Goal: Information Seeking & Learning: Learn about a topic

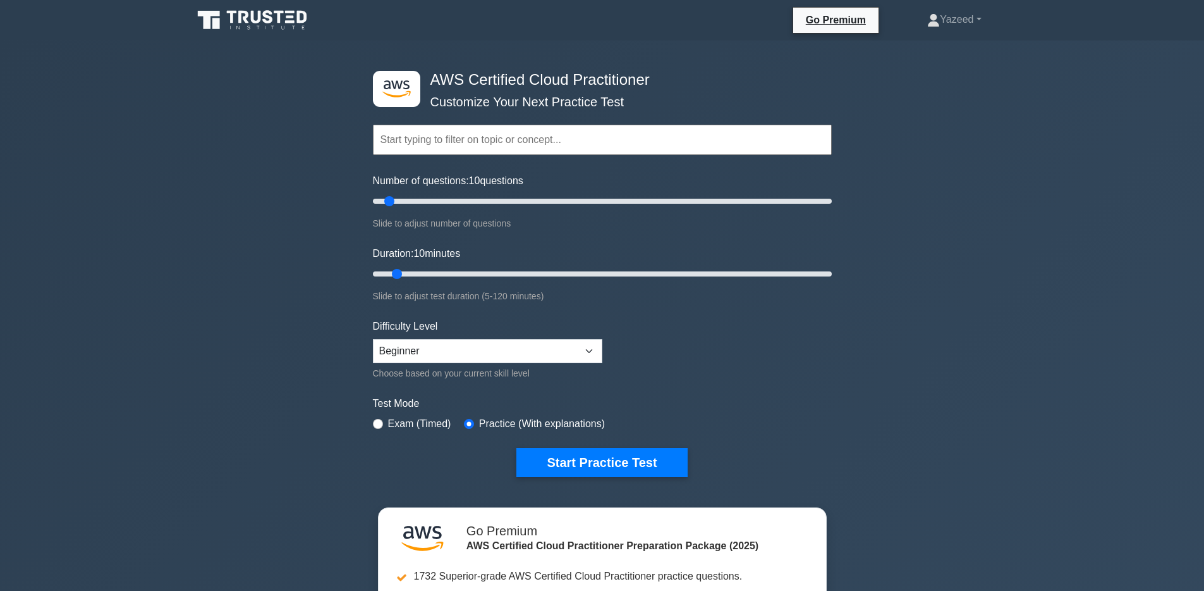
click at [553, 150] on input "text" at bounding box center [602, 140] width 459 height 30
type input "ai"
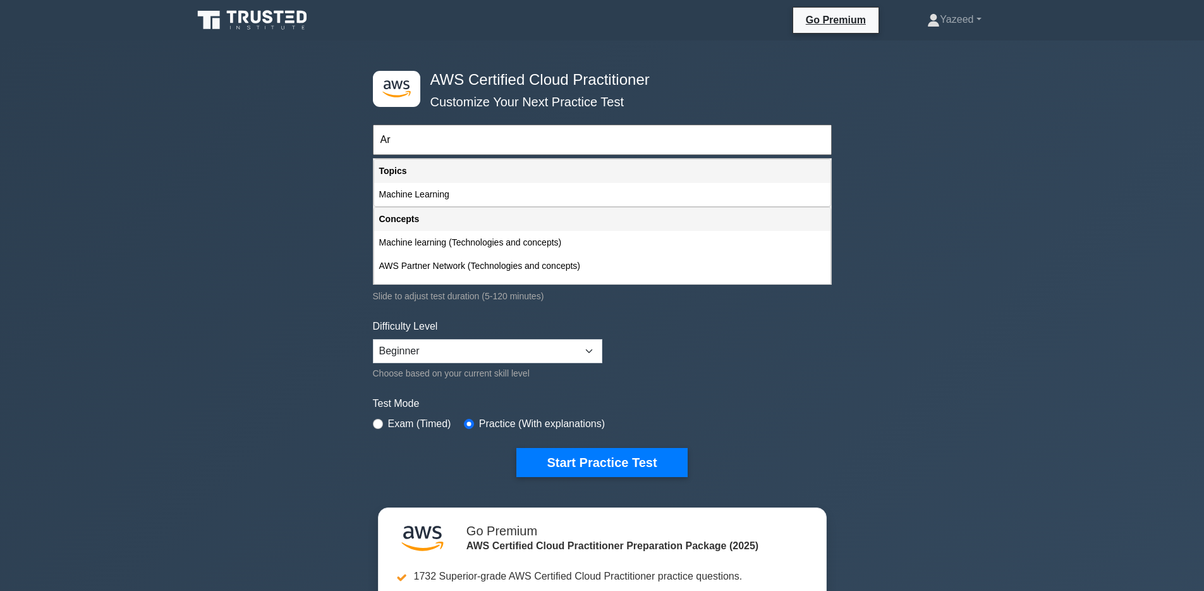
click at [492, 179] on div "Topics" at bounding box center [602, 170] width 457 height 23
click at [497, 187] on div "Machine Learning" at bounding box center [602, 194] width 457 height 23
type input "Machine Learning"
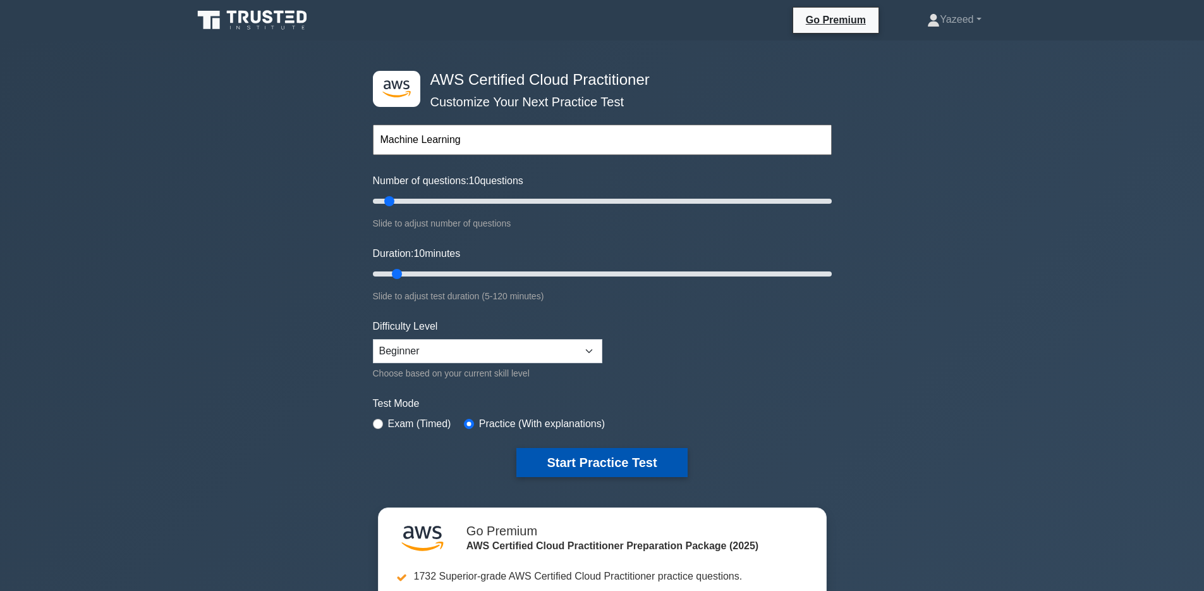
click at [613, 452] on button "Start Practice Test" at bounding box center [602, 462] width 171 height 29
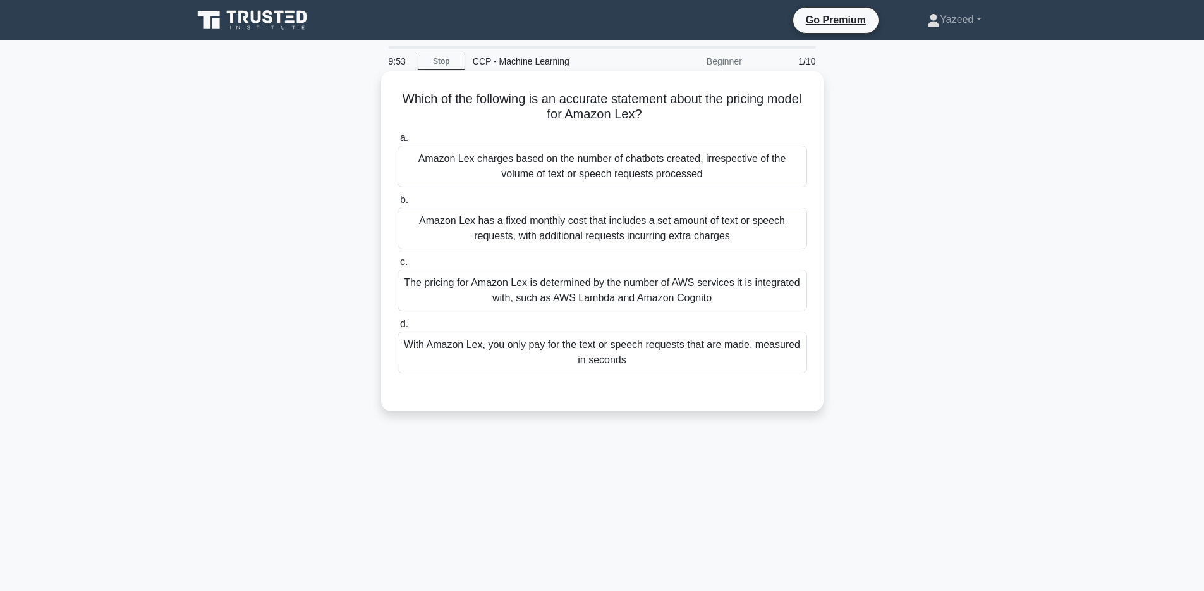
click at [594, 162] on div "Amazon Lex charges based on the number of chatbots created, irrespective of the…" at bounding box center [603, 166] width 410 height 42
click at [398, 142] on input "a. Amazon Lex charges based on the number of chatbots created, irrespective of …" at bounding box center [398, 138] width 0 height 8
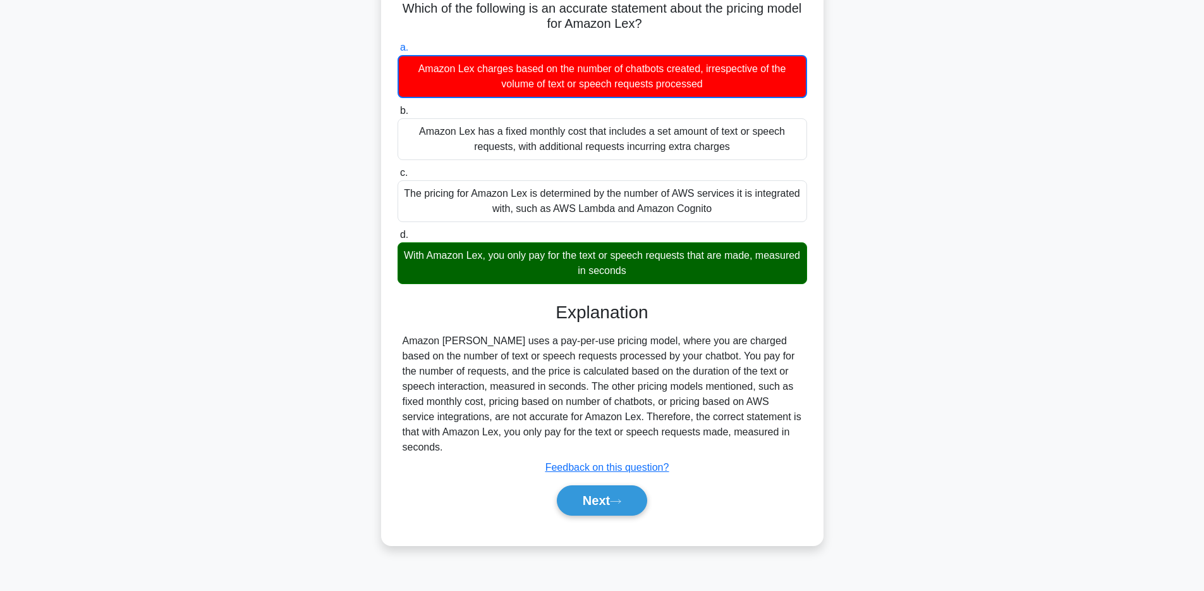
scroll to position [92, 0]
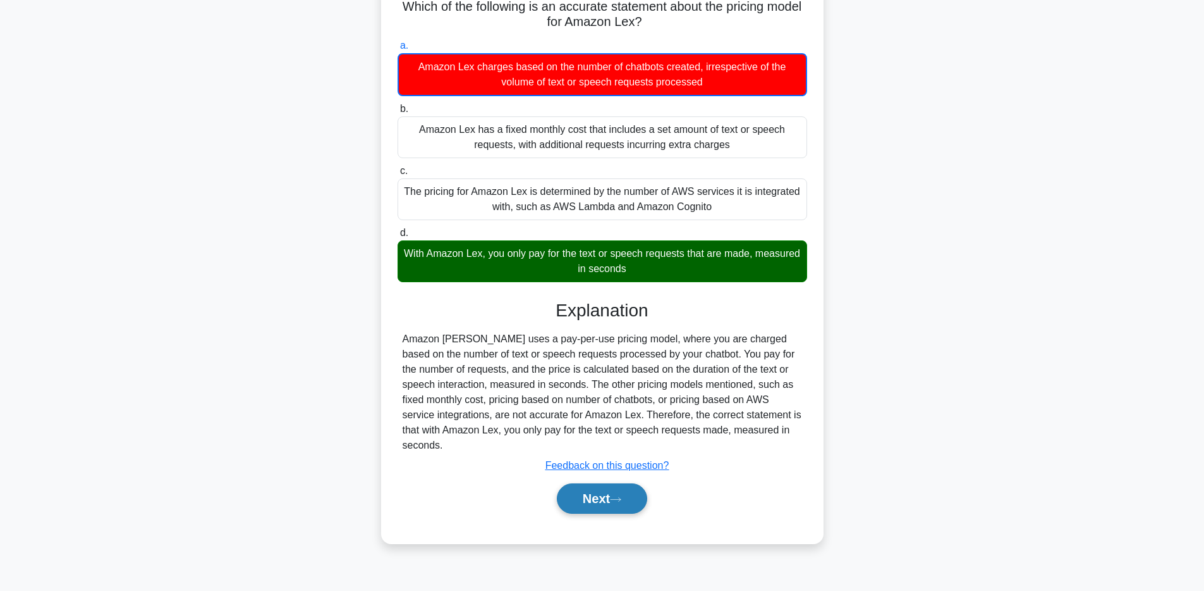
click at [586, 492] on button "Next" at bounding box center [602, 498] width 90 height 30
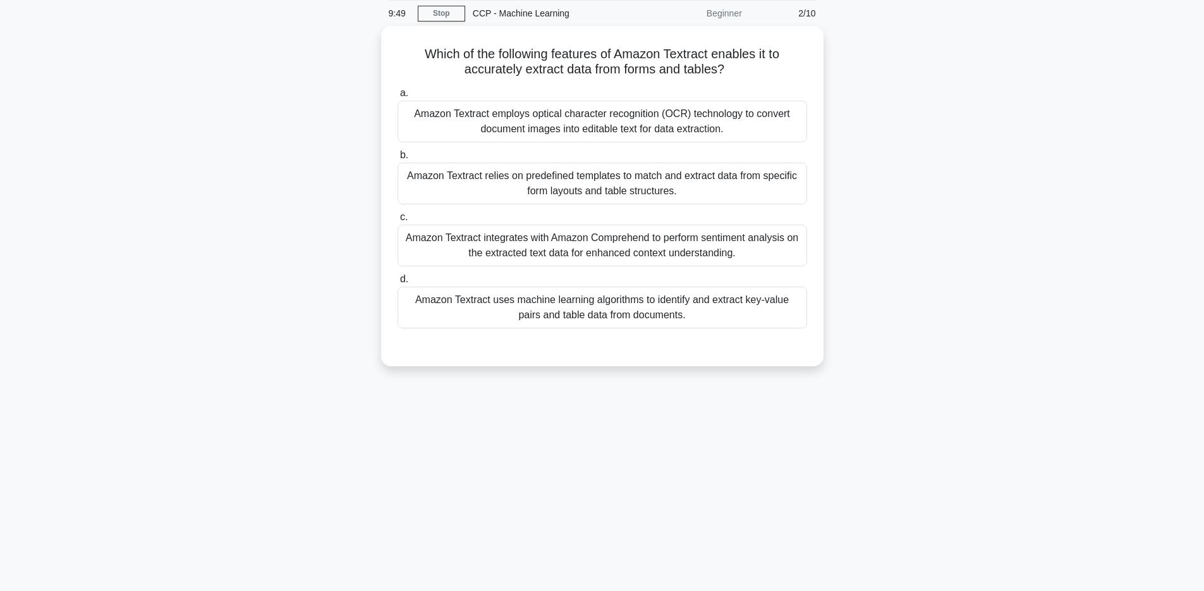
scroll to position [0, 0]
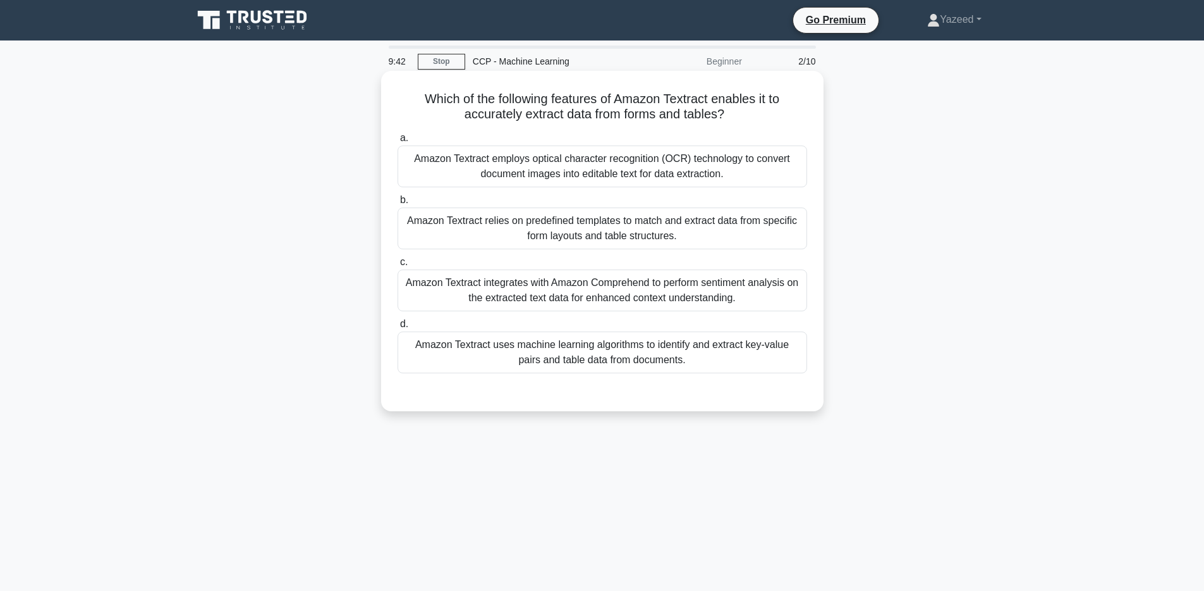
click at [673, 216] on div "Amazon Textract relies on predefined templates to match and extract data from s…" at bounding box center [603, 228] width 410 height 42
click at [398, 204] on input "b. Amazon Textract relies on predefined templates to match and extract data fro…" at bounding box center [398, 200] width 0 height 8
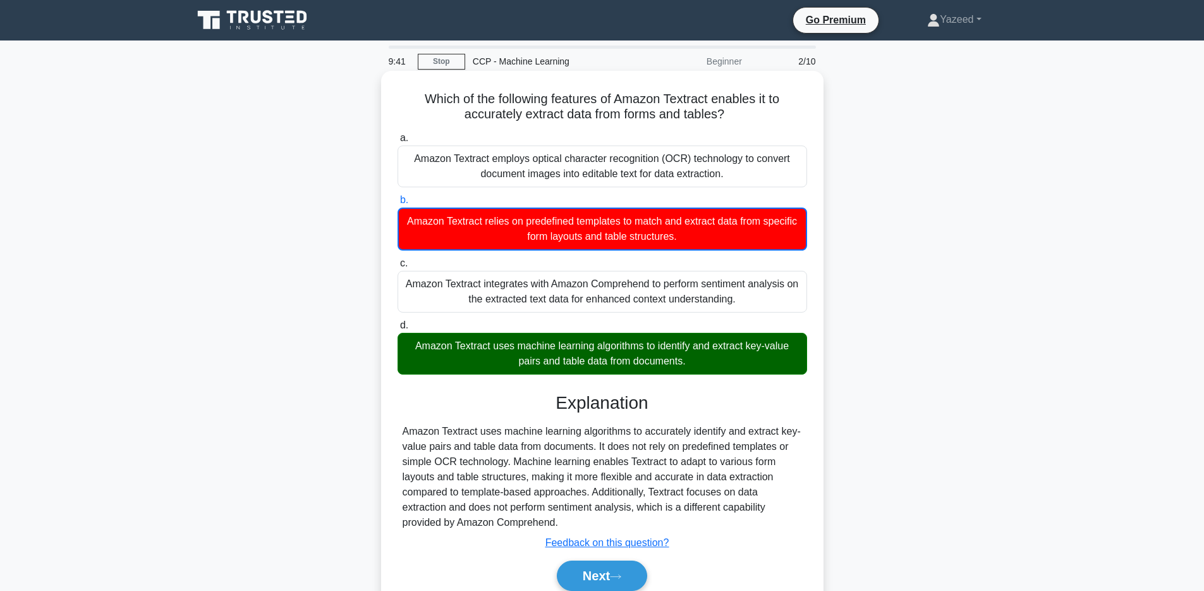
scroll to position [92, 0]
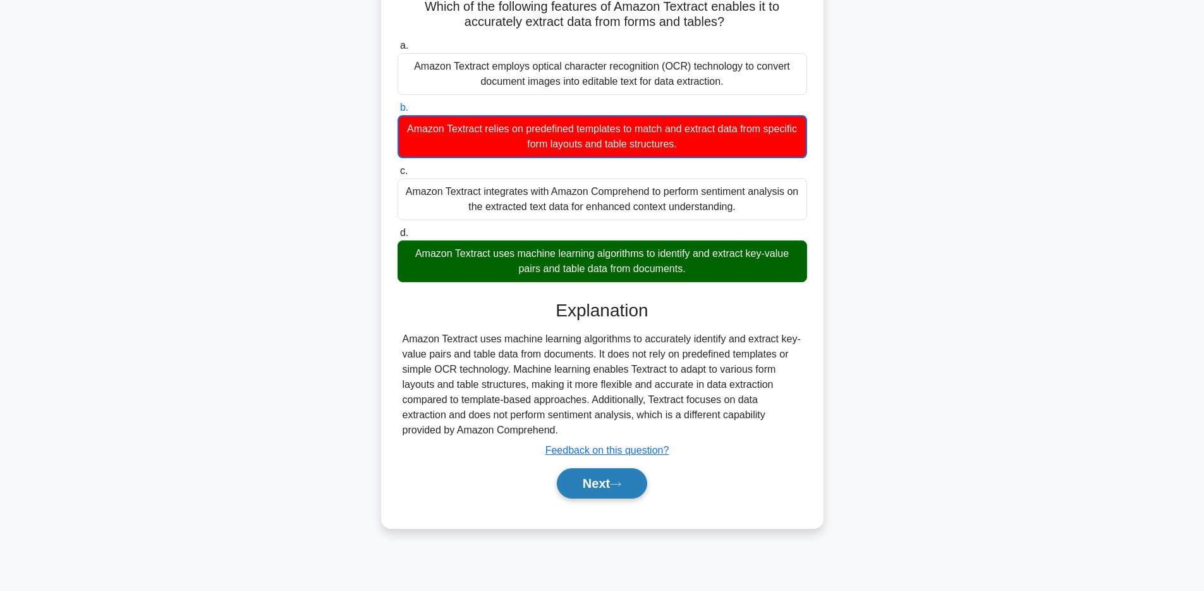
click at [613, 489] on button "Next" at bounding box center [602, 483] width 90 height 30
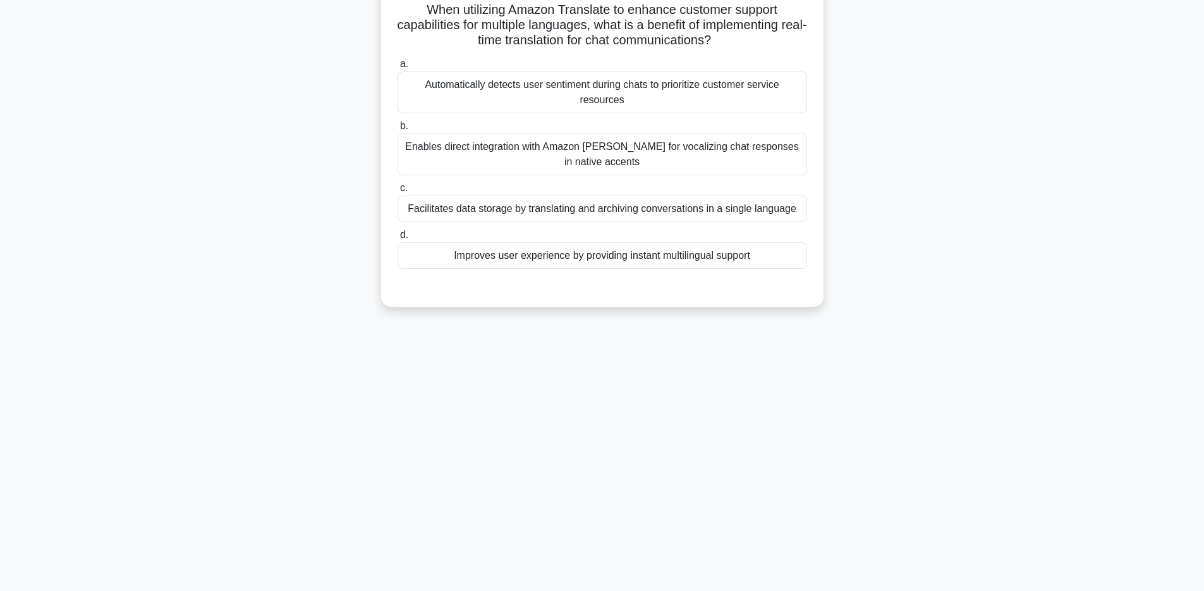
scroll to position [0, 0]
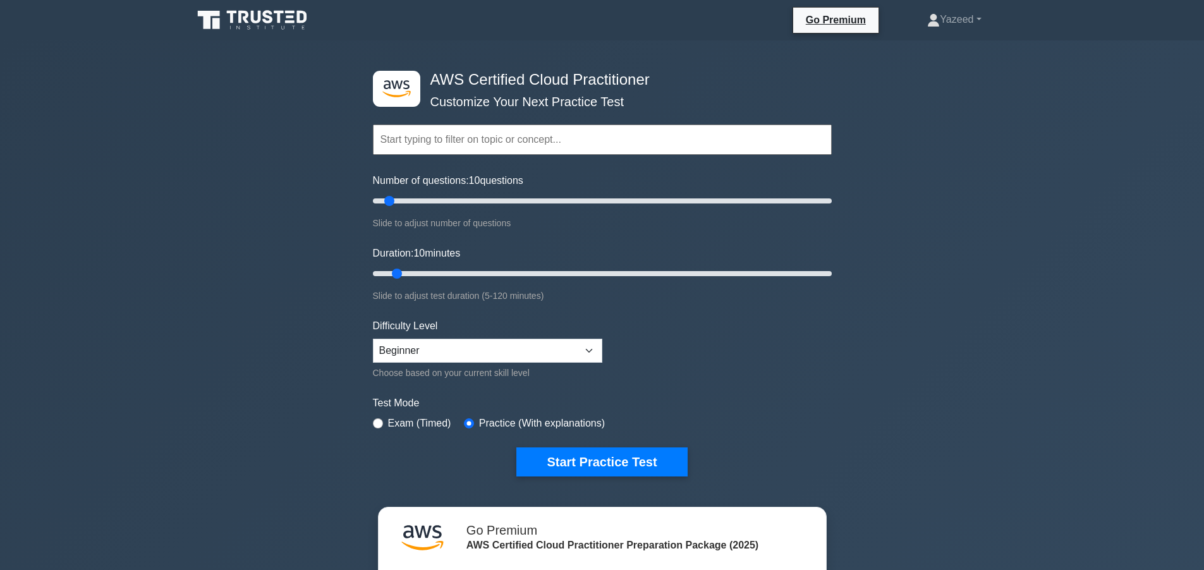
click at [1048, 293] on div ".st0{fill:#252F3E;} .st1{fill-rule:evenodd;clip-rule:evenodd;fill:#FF9900;} AWS…" at bounding box center [602, 405] width 1204 height 731
